Goal: Task Accomplishment & Management: Manage account settings

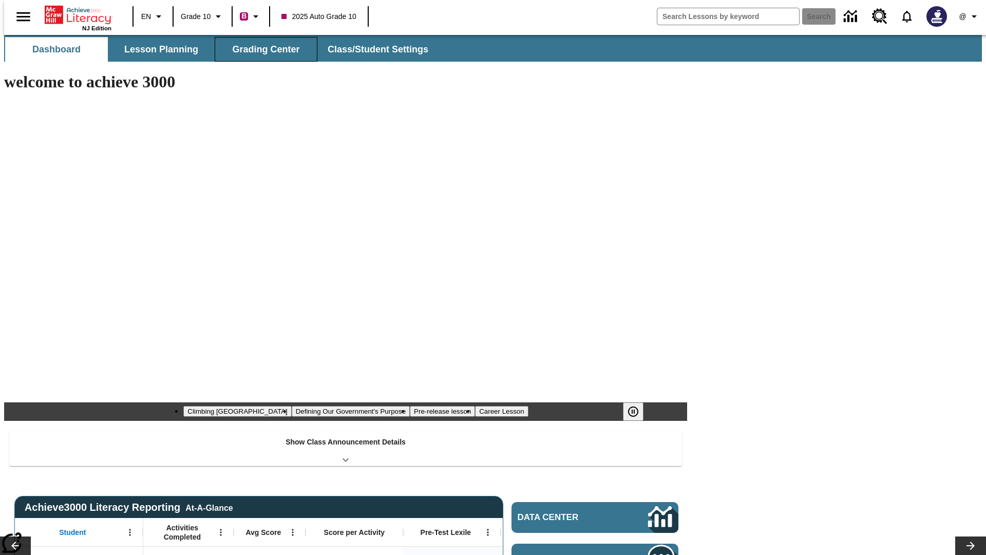
click at [262, 49] on button "Grading Center" at bounding box center [266, 49] width 103 height 25
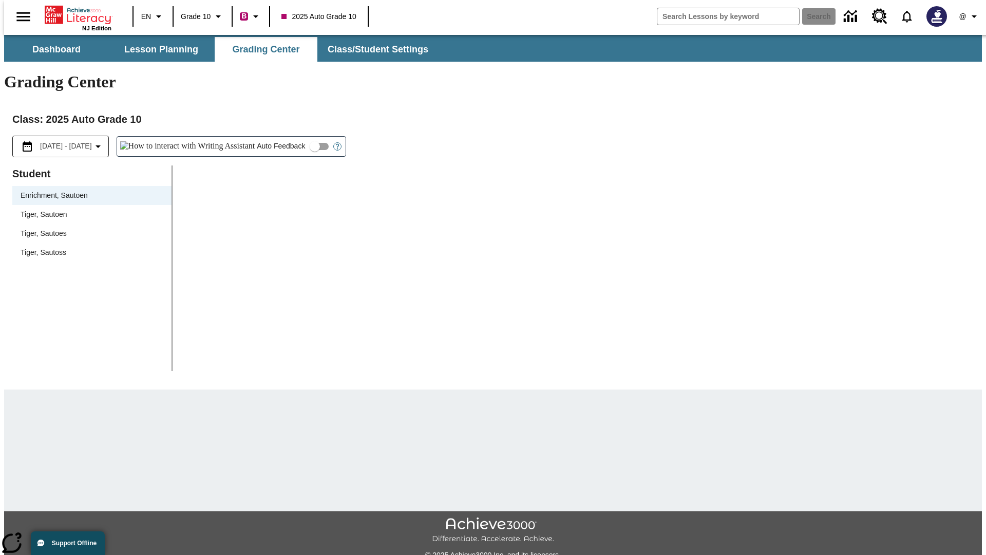
click at [88, 209] on span "Tiger, Sautoen" at bounding box center [92, 214] width 143 height 11
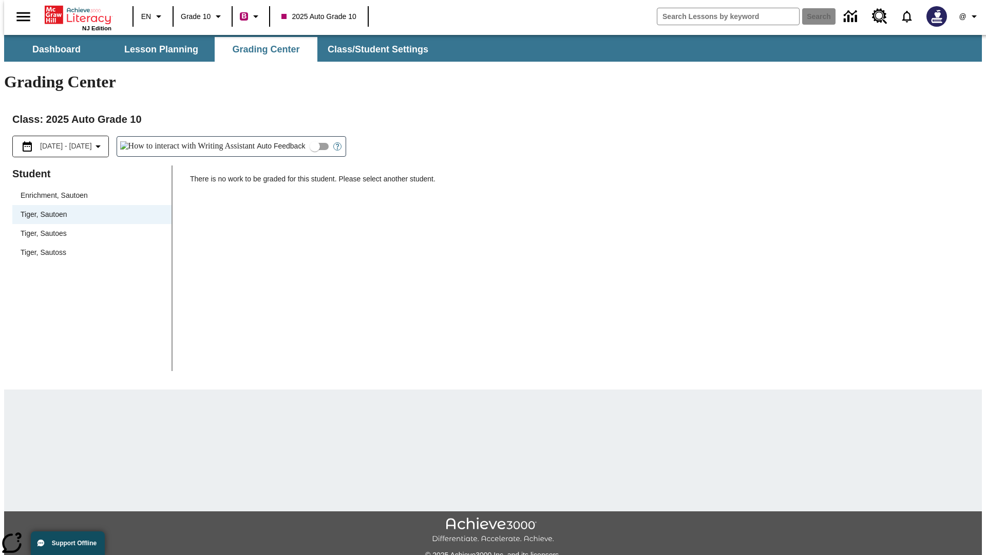
click at [286, 137] on input "Auto Feedback" at bounding box center [315, 147] width 59 height 20
checkbox input "true"
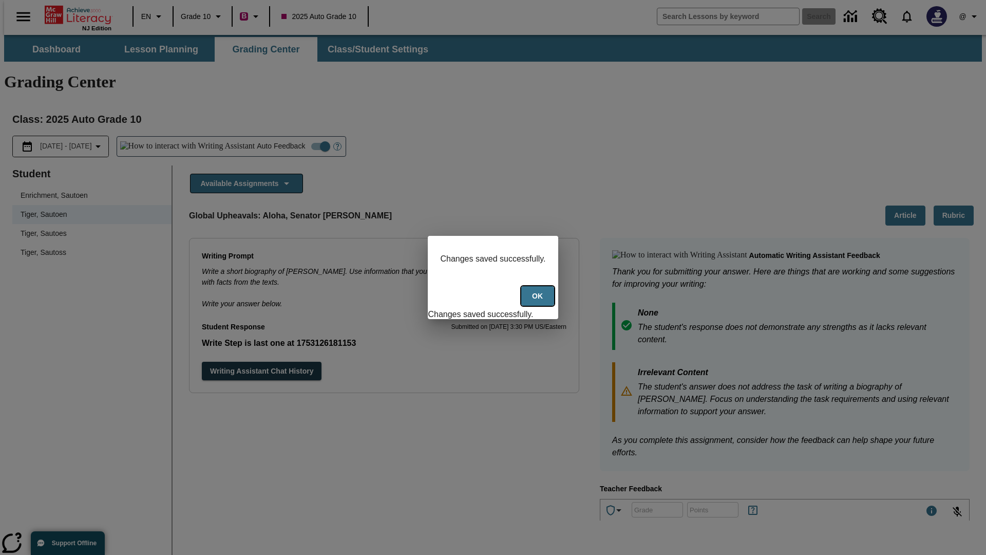
click at [539, 301] on button "Ok" at bounding box center [537, 296] width 33 height 20
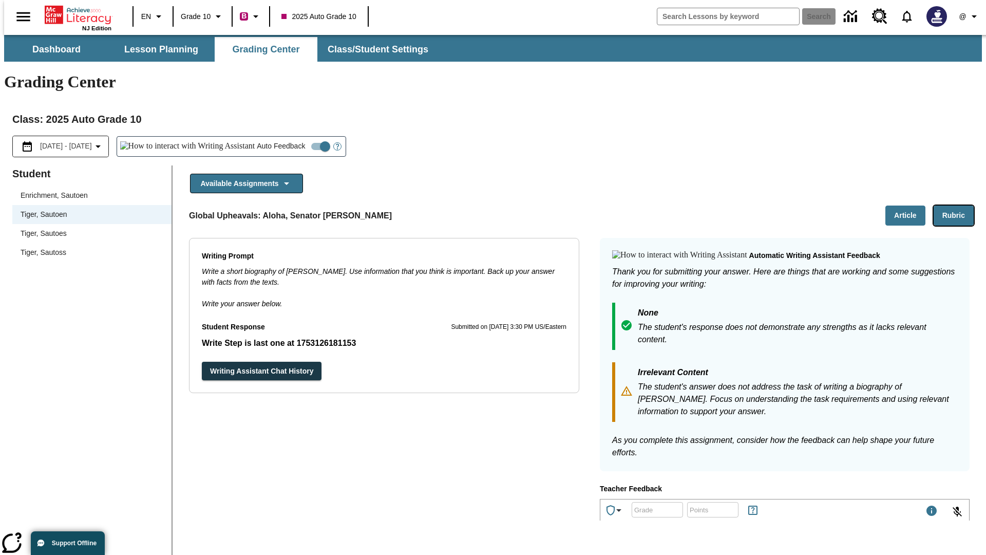
click at [958, 205] on button "Rubric" at bounding box center [954, 215] width 40 height 20
click at [909, 205] on button "Article" at bounding box center [905, 215] width 40 height 20
click at [153, 16] on icon "Language: EN, Select a language" at bounding box center [159, 16] width 12 height 12
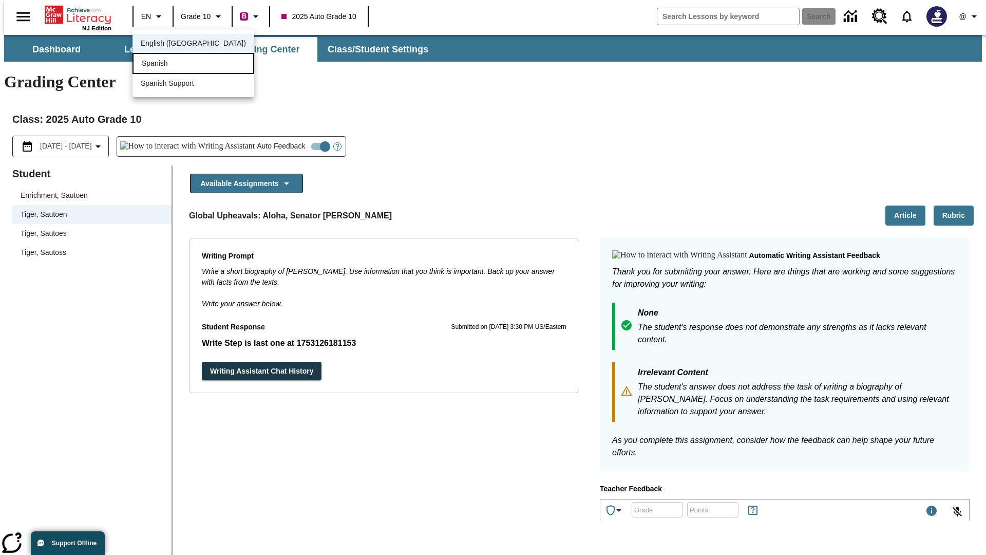
click at [171, 64] on div "Spanish" at bounding box center [193, 63] width 122 height 21
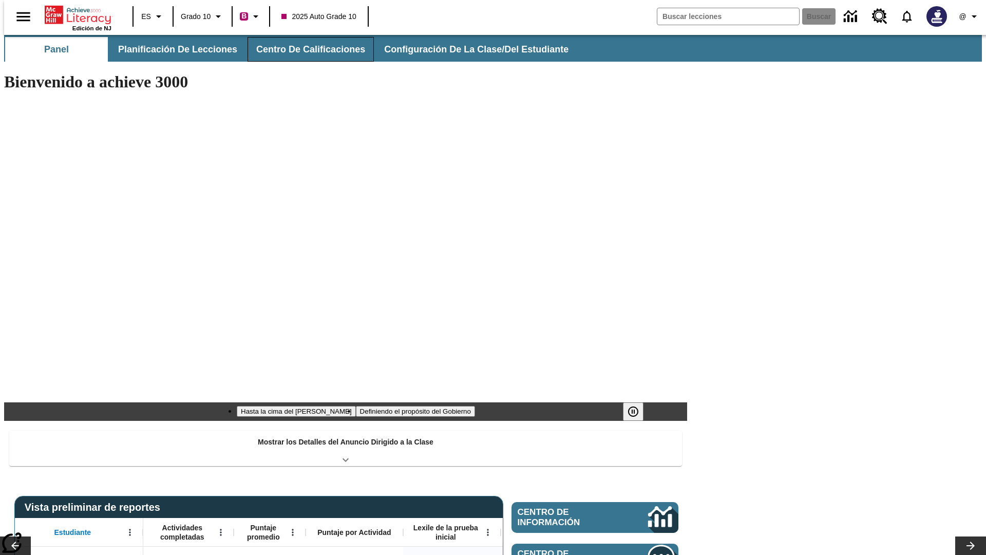
click at [302, 49] on button "Centro de calificaciones" at bounding box center [311, 49] width 126 height 25
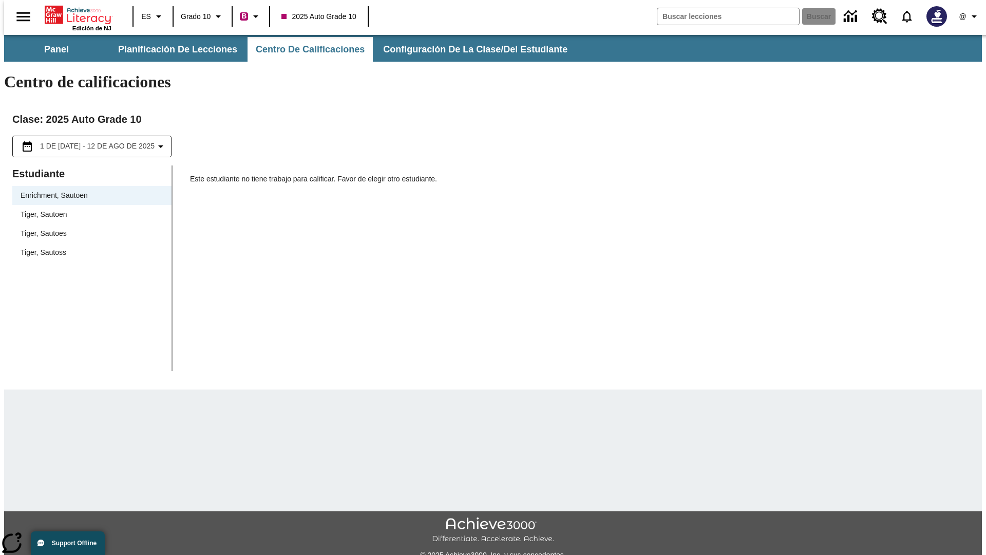
click at [88, 209] on span "Tiger, Sautoen" at bounding box center [92, 214] width 143 height 11
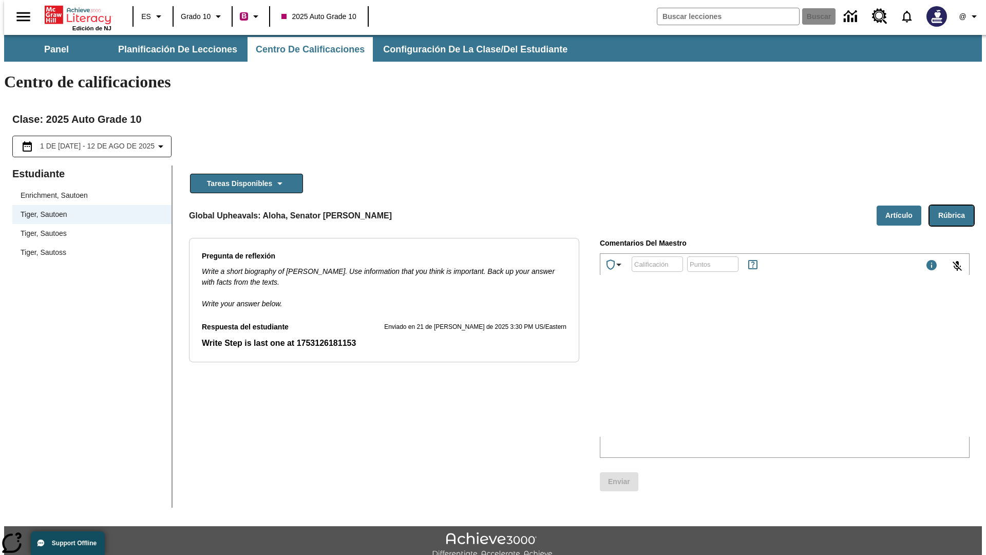
click at [956, 205] on button "Rúbrica" at bounding box center [951, 215] width 44 height 20
click at [903, 205] on button "Artículo" at bounding box center [899, 215] width 45 height 20
